Goal: Information Seeking & Learning: Learn about a topic

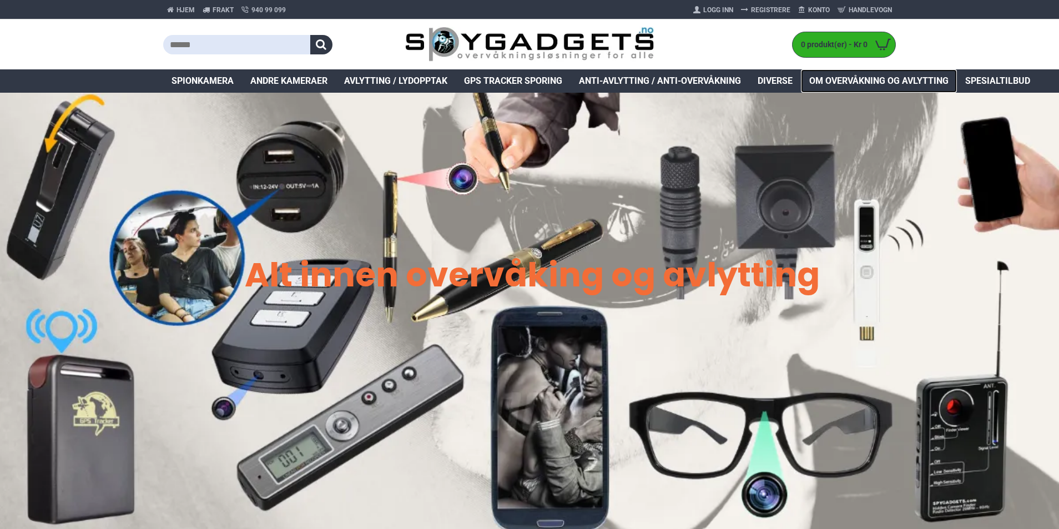
click at [884, 80] on span "Om overvåkning og avlytting" at bounding box center [878, 80] width 139 height 13
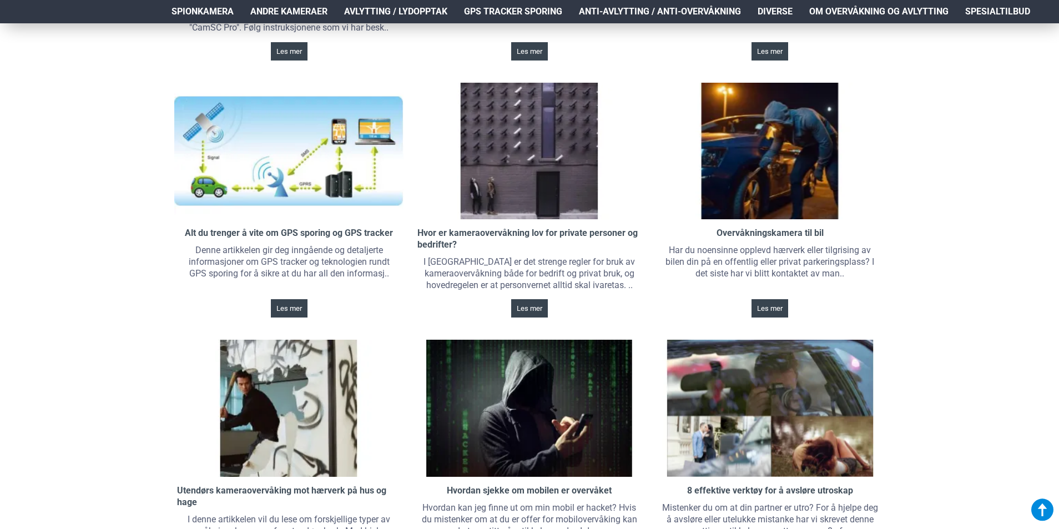
scroll to position [721, 0]
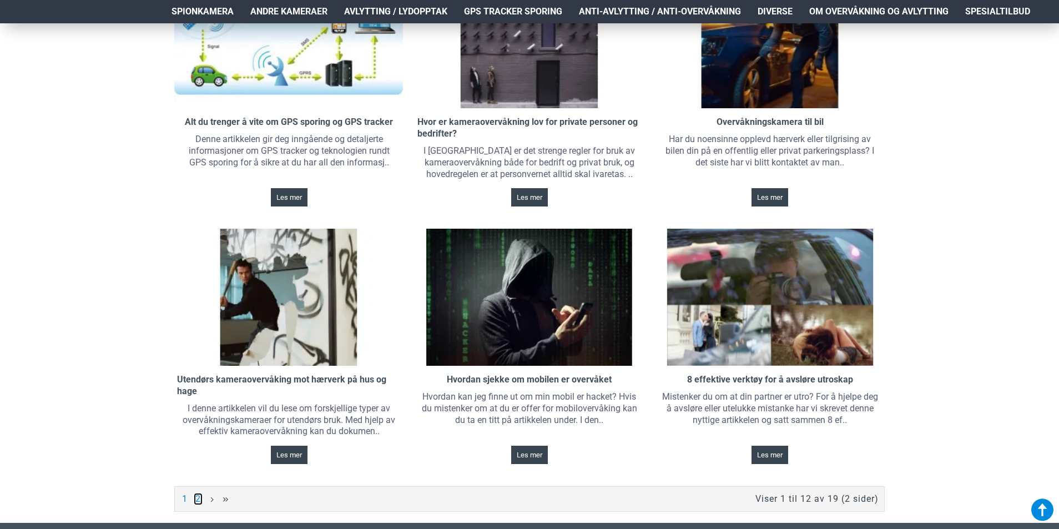
click at [198, 501] on link "2" at bounding box center [198, 499] width 9 height 12
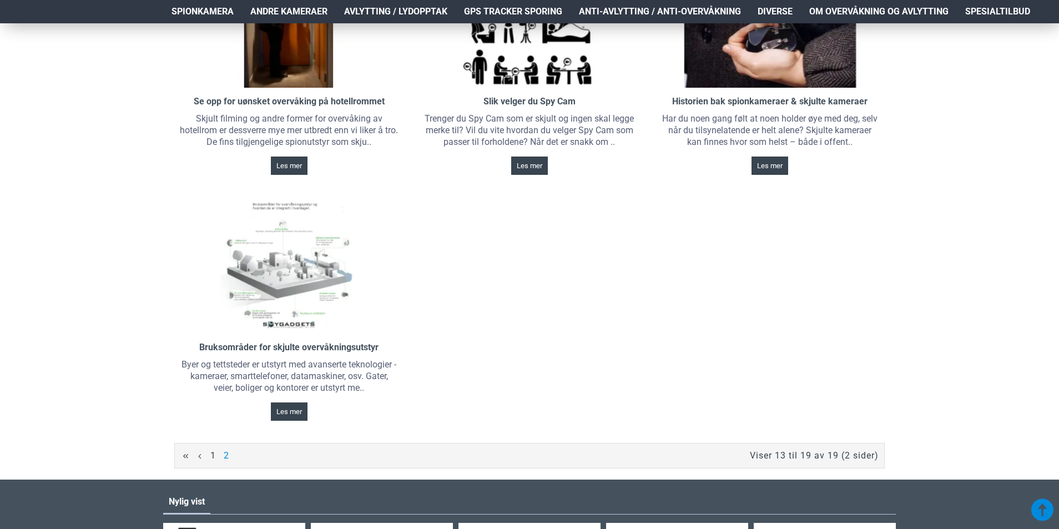
scroll to position [499, 0]
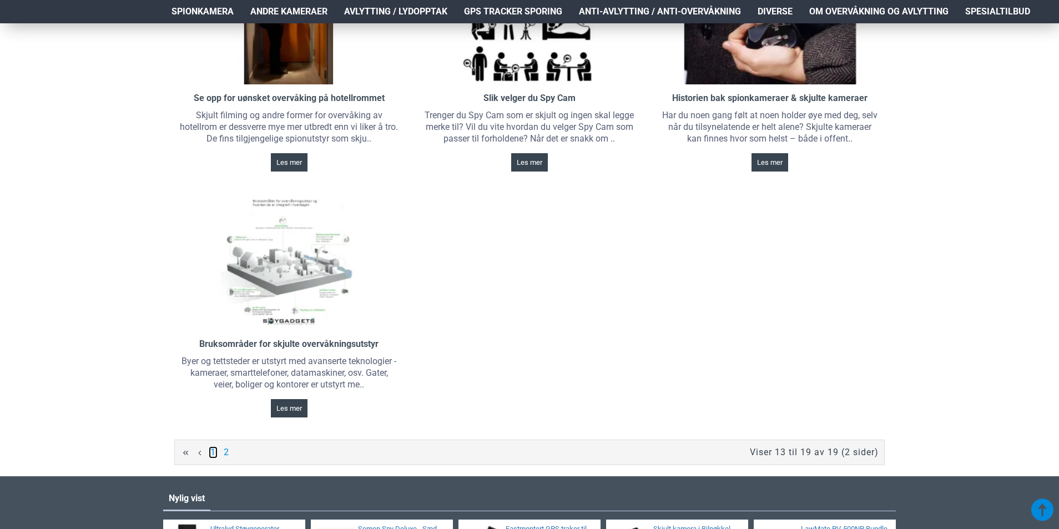
click at [211, 452] on link "1" at bounding box center [213, 452] width 9 height 12
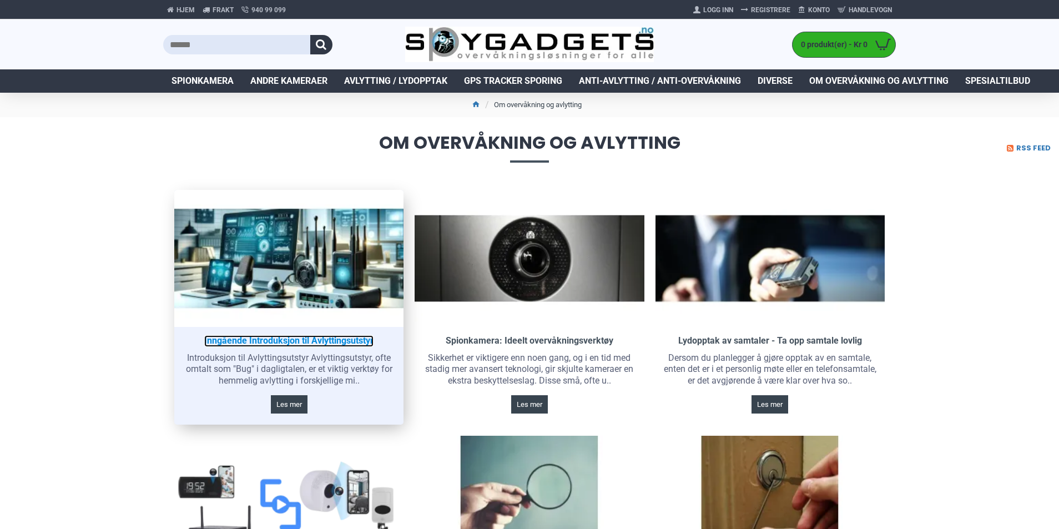
click at [309, 341] on link "Inngående Introduksjon til Avlyttingsutstyr" at bounding box center [288, 341] width 169 height 12
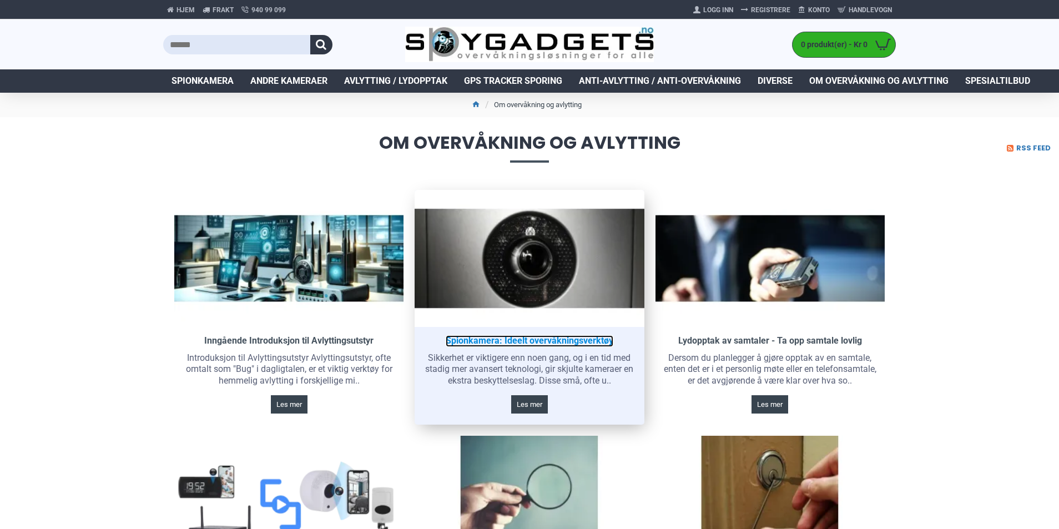
click at [490, 335] on link "Spionkamera: Ideelt overvåkningsverktøy" at bounding box center [530, 341] width 168 height 12
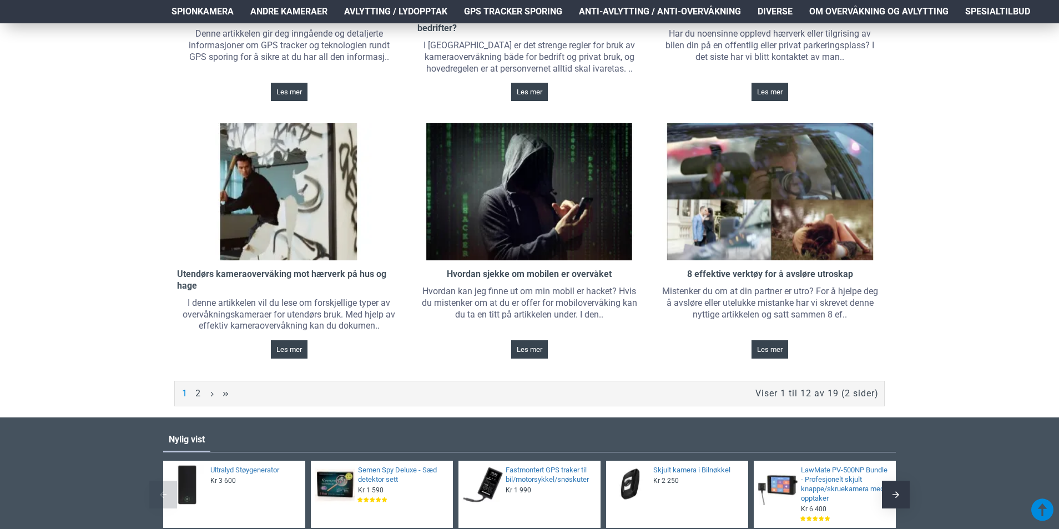
scroll to position [832, 0]
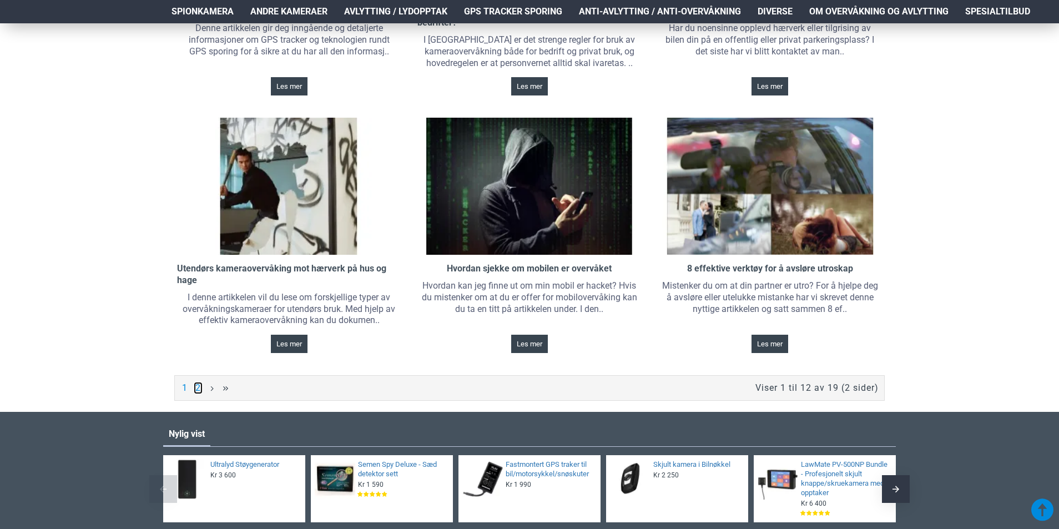
click at [199, 383] on link "2" at bounding box center [198, 388] width 9 height 12
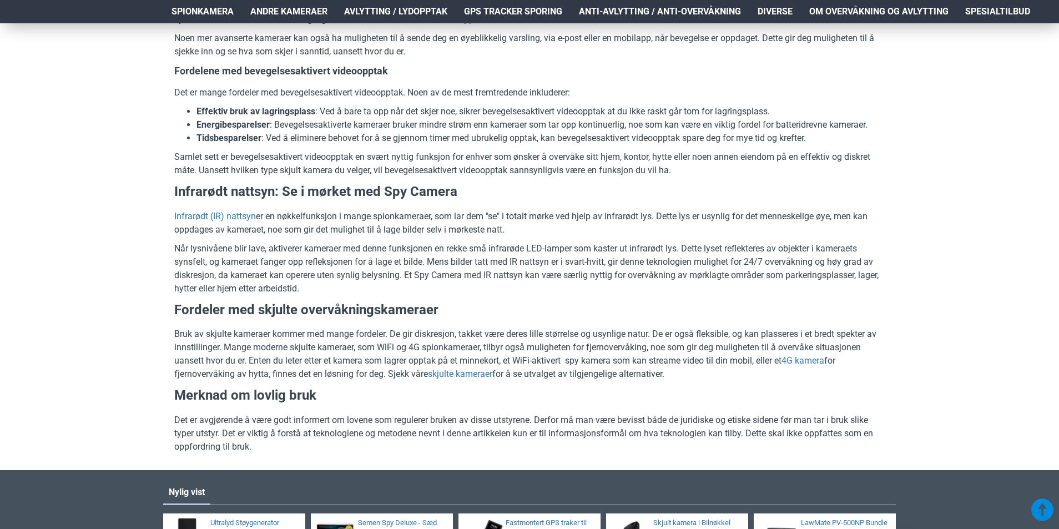
scroll to position [1831, 0]
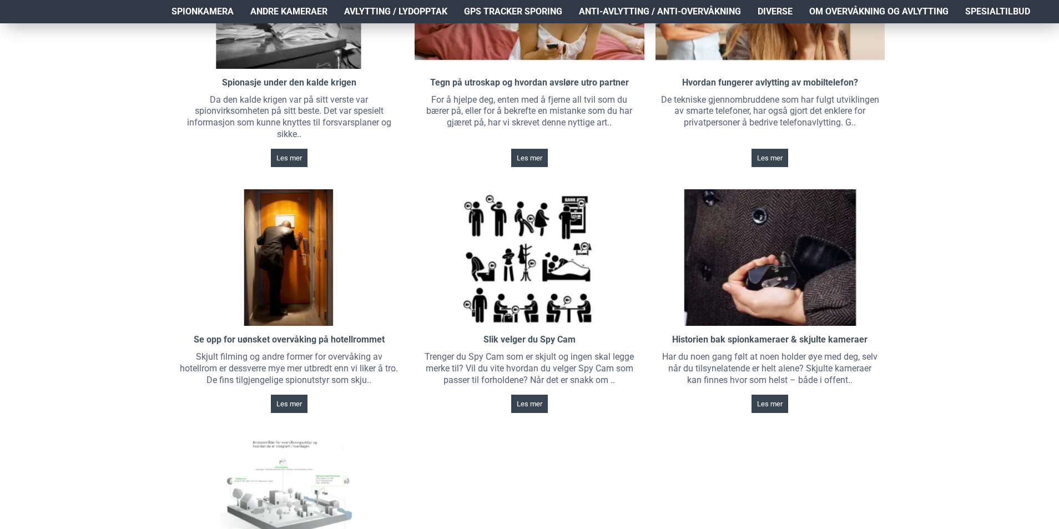
scroll to position [277, 0]
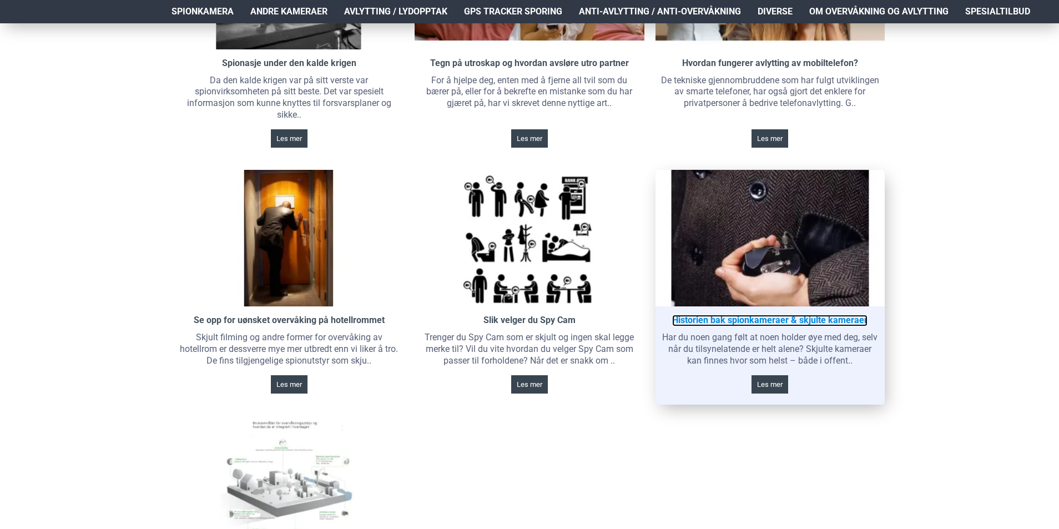
click at [776, 321] on link "Historien bak spionkameraer & skjulte kameraer" at bounding box center [769, 321] width 195 height 12
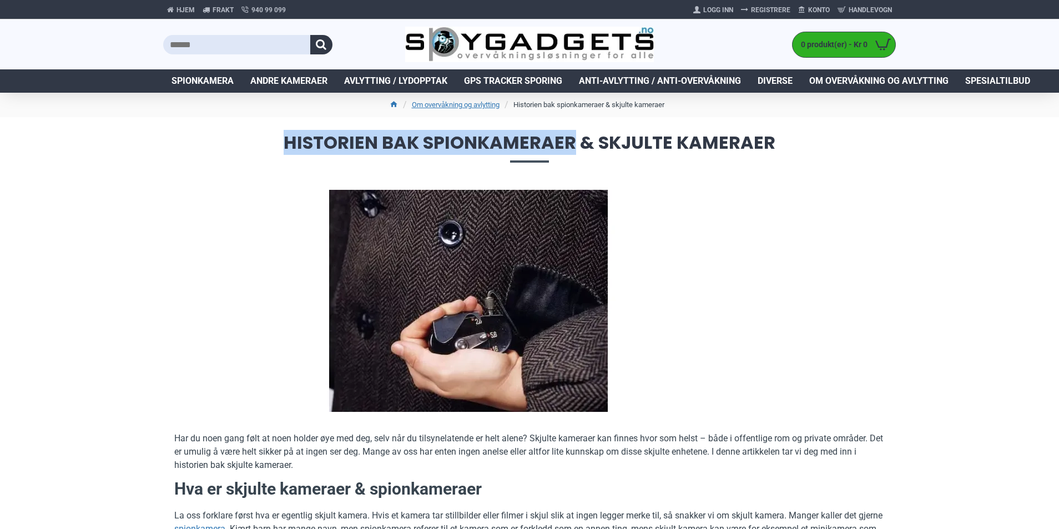
drag, startPoint x: 287, startPoint y: 142, endPoint x: 573, endPoint y: 140, distance: 285.3
click at [573, 140] on span "Historien bak spionkameraer & skjulte kameraer" at bounding box center [529, 148] width 733 height 28
copy span "Historien bak spionkameraer"
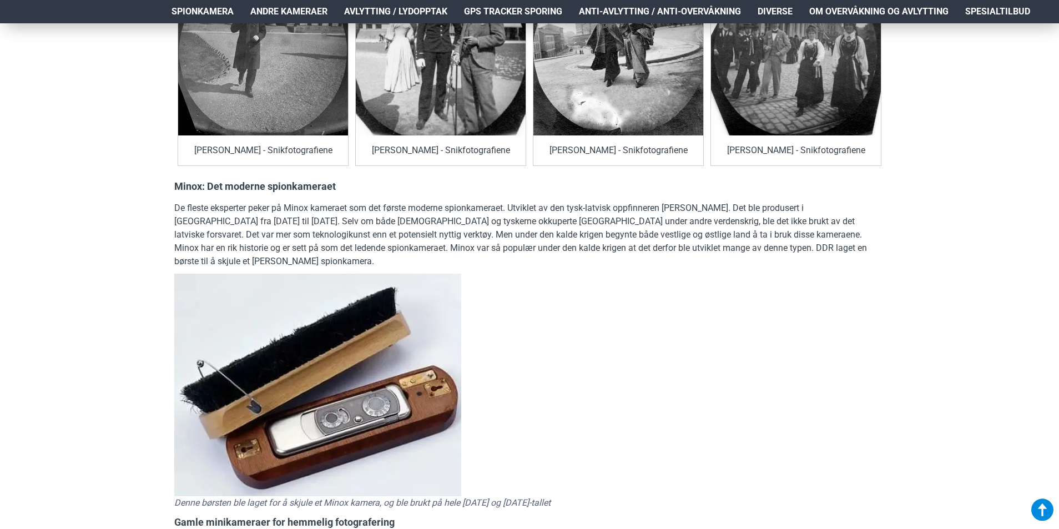
scroll to position [1276, 0]
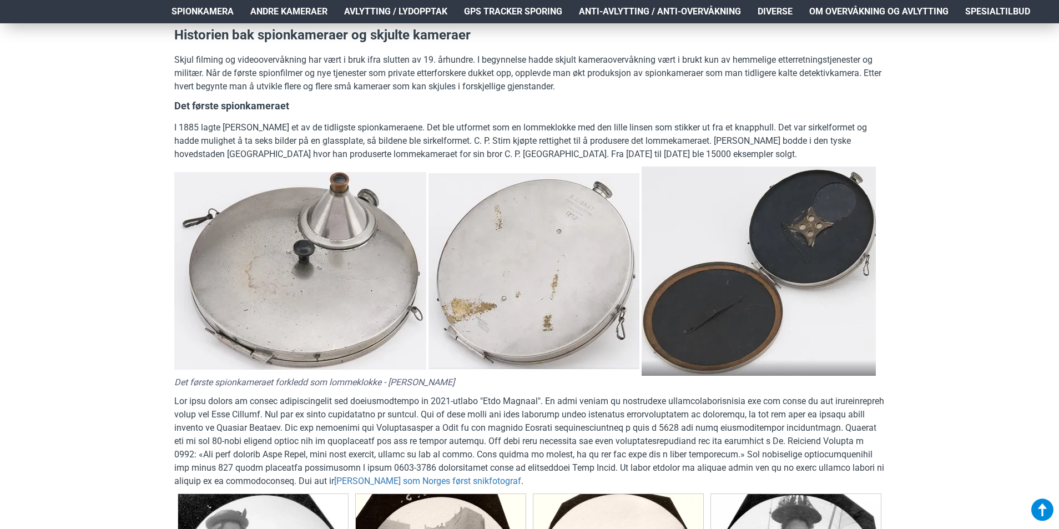
scroll to position [610, 0]
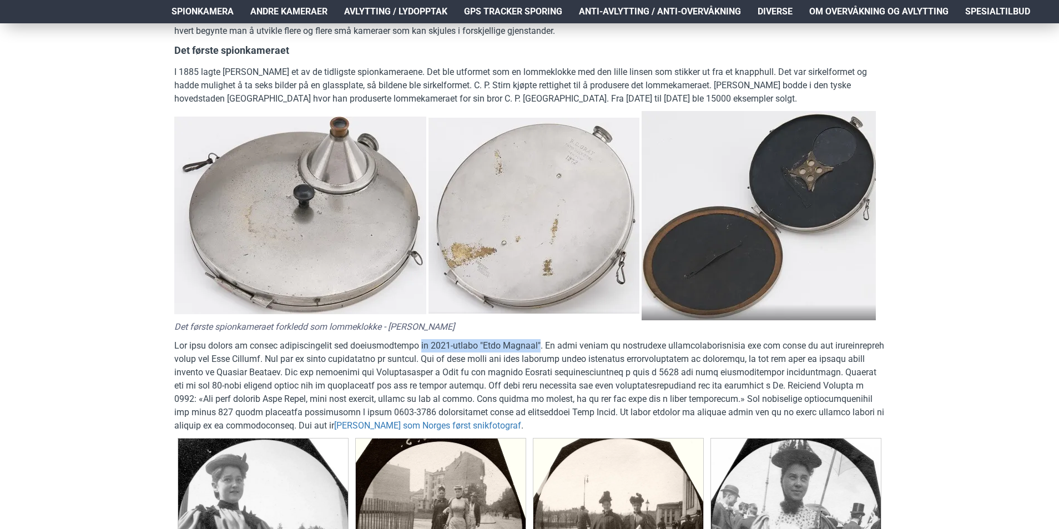
drag, startPoint x: 412, startPoint y: 359, endPoint x: 525, endPoint y: 359, distance: 112.7
click at [525, 359] on p "[PERSON_NAME] som Norges først snikfotograf ." at bounding box center [529, 385] width 710 height 93
copy p "på 1890-tallet "[PERSON_NAME]""
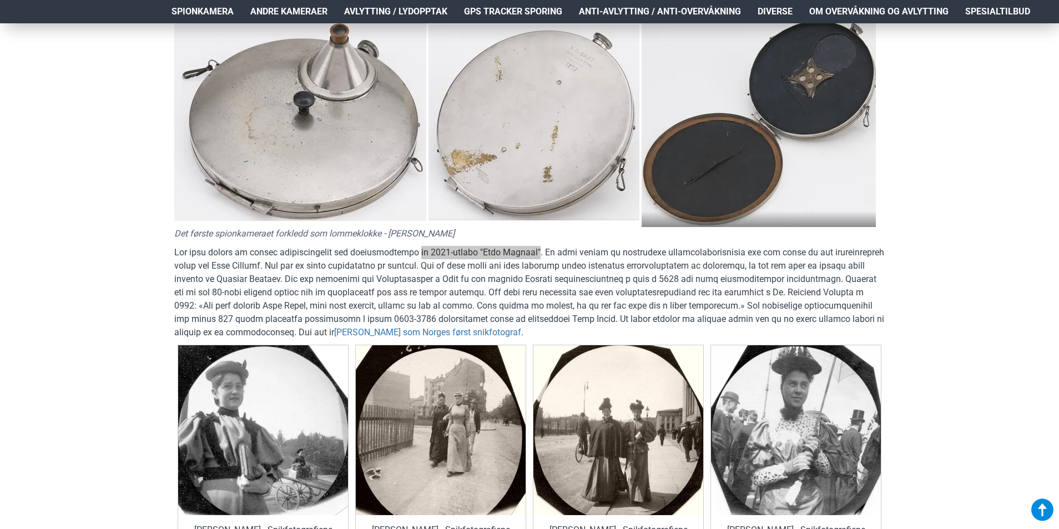
scroll to position [721, 0]
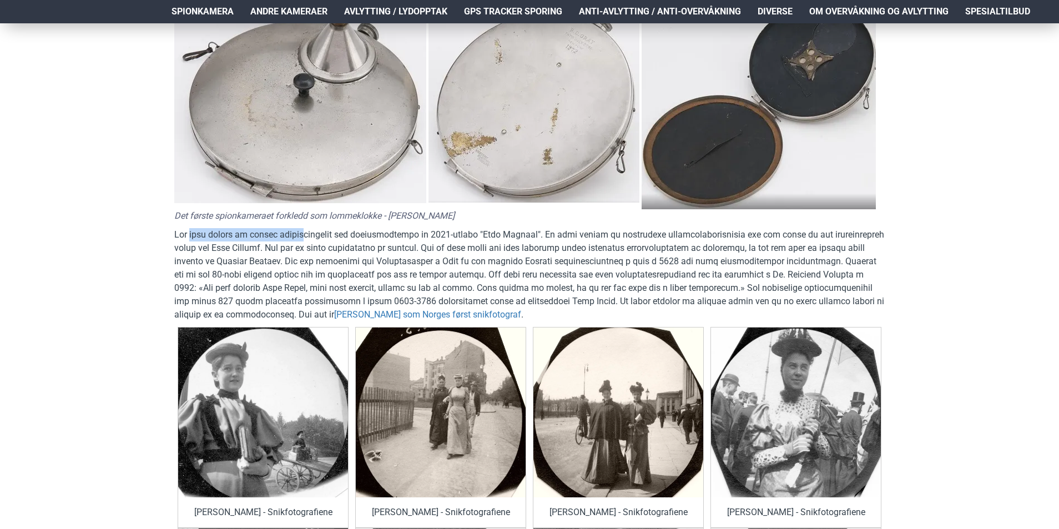
drag, startPoint x: 192, startPoint y: 248, endPoint x: 304, endPoint y: 248, distance: 112.1
click at [304, 248] on p "Carl som Norges først snikfotograf ." at bounding box center [529, 274] width 710 height 93
drag, startPoint x: 354, startPoint y: 248, endPoint x: 524, endPoint y: 247, distance: 169.8
click at [524, 247] on p "Carl som Norges først snikfotograf ." at bounding box center [529, 274] width 710 height 93
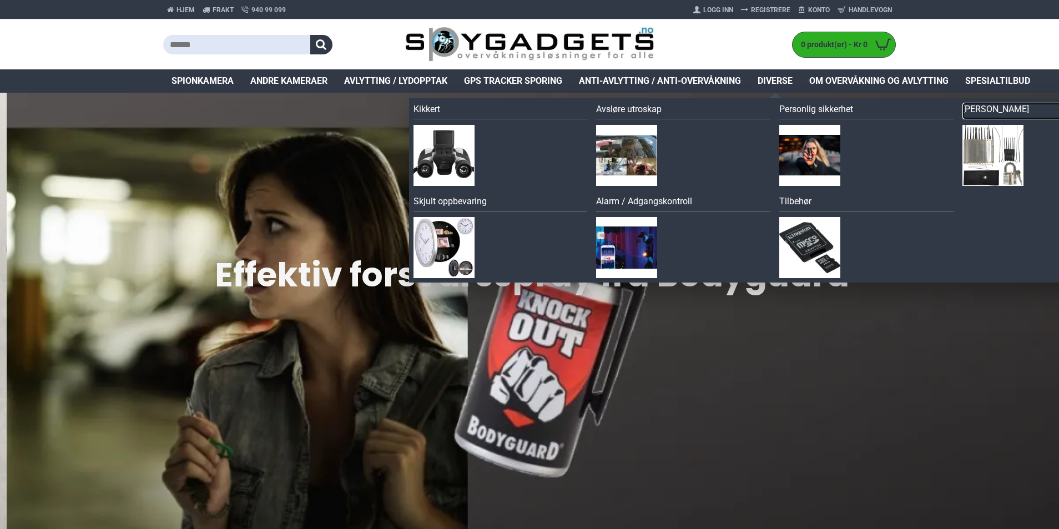
click at [984, 105] on link "[PERSON_NAME]" at bounding box center [1049, 111] width 174 height 17
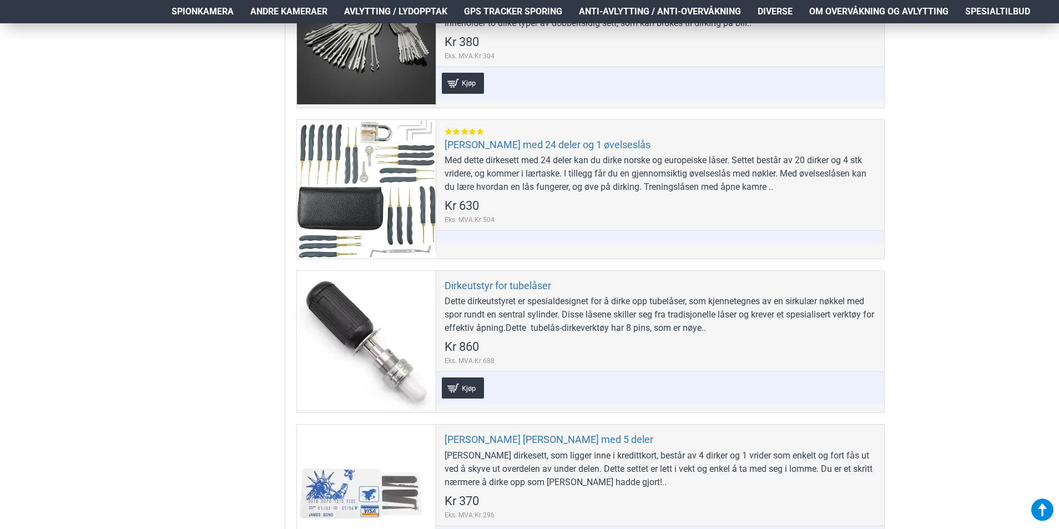
scroll to position [666, 0]
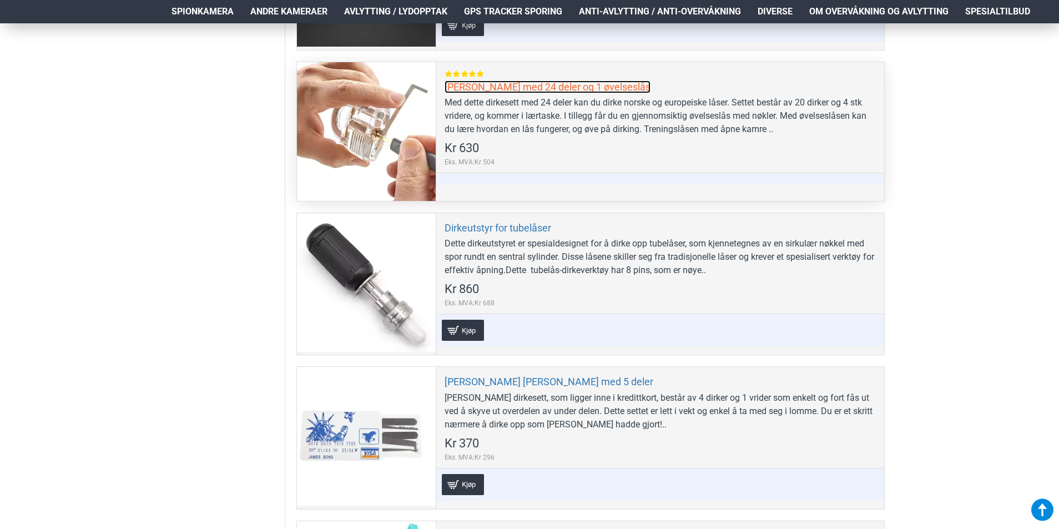
click at [471, 89] on link "Dirkesett med 24 deler og 1 øvelseslås" at bounding box center [548, 86] width 206 height 13
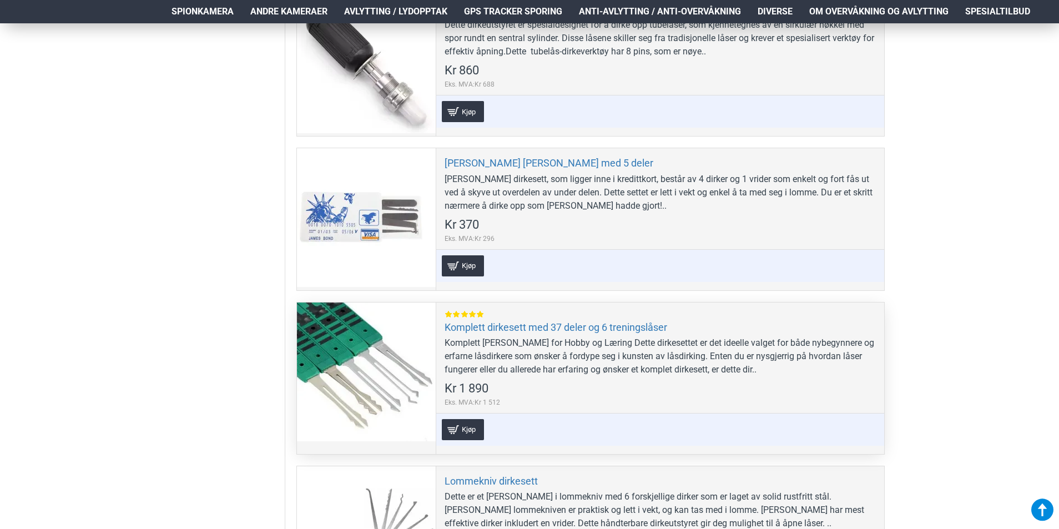
scroll to position [888, 0]
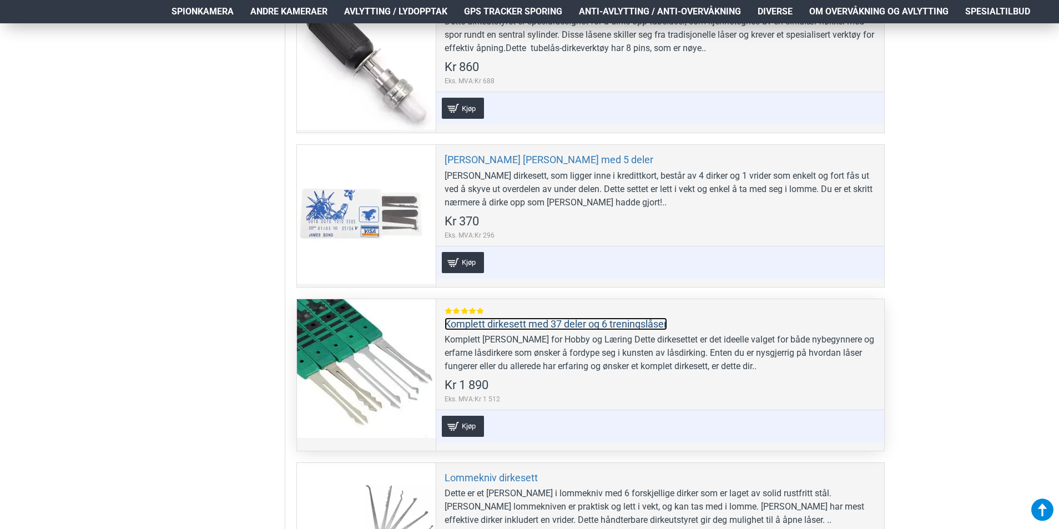
drag, startPoint x: 583, startPoint y: 325, endPoint x: 589, endPoint y: 334, distance: 10.0
click at [583, 325] on link "Komplett dirkesett med 37 deler og 6 treningslåser" at bounding box center [556, 323] width 223 height 13
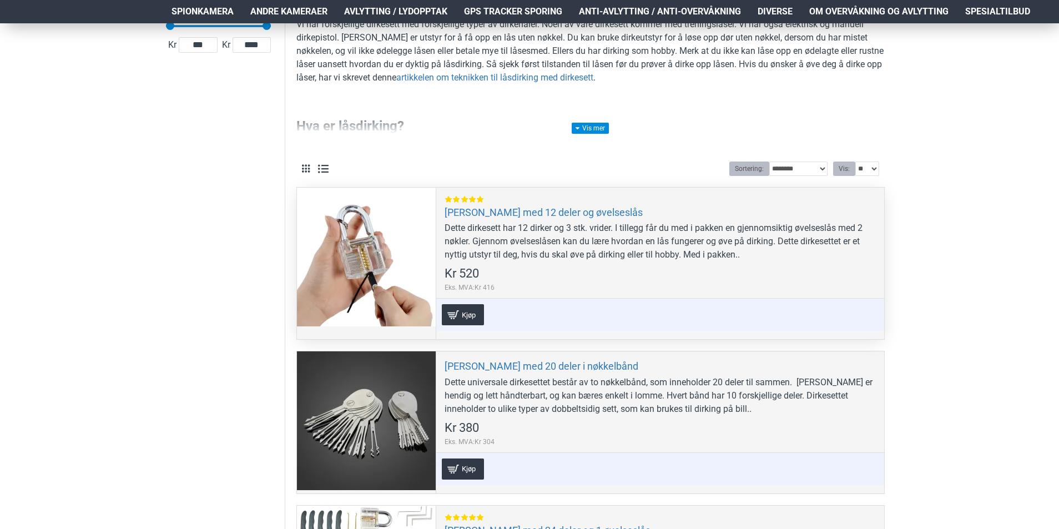
scroll to position [222, 0]
click at [524, 209] on link "[PERSON_NAME] med 12 deler og øvelseslås" at bounding box center [544, 212] width 198 height 13
